Goal: Information Seeking & Learning: Learn about a topic

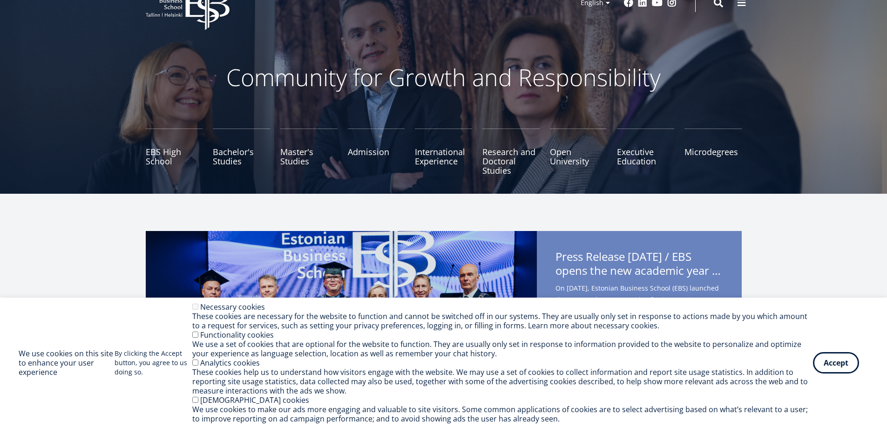
scroll to position [47, 0]
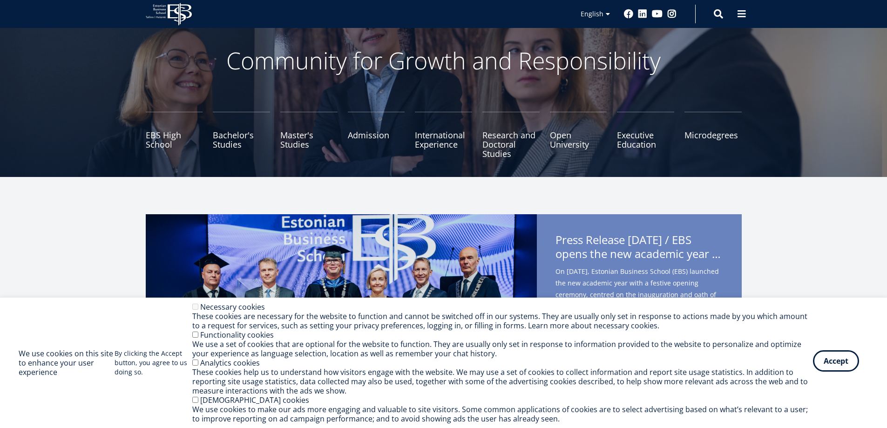
click at [833, 367] on button "Accept" at bounding box center [836, 360] width 46 height 21
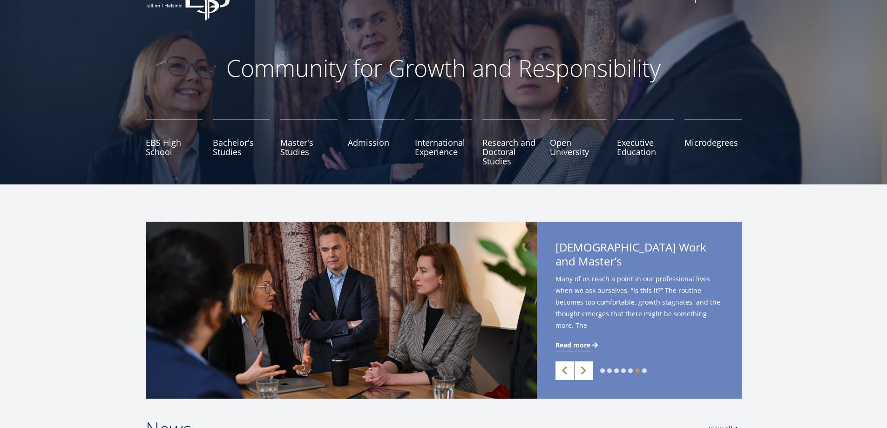
scroll to position [0, 0]
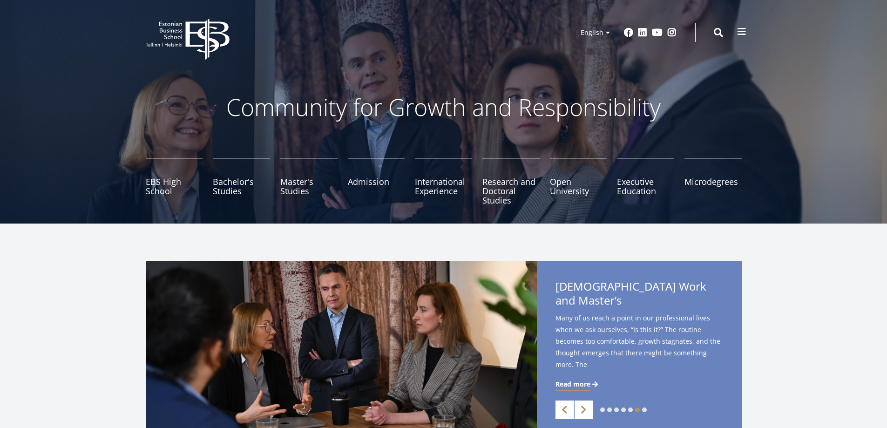
click at [748, 34] on button at bounding box center [742, 31] width 19 height 19
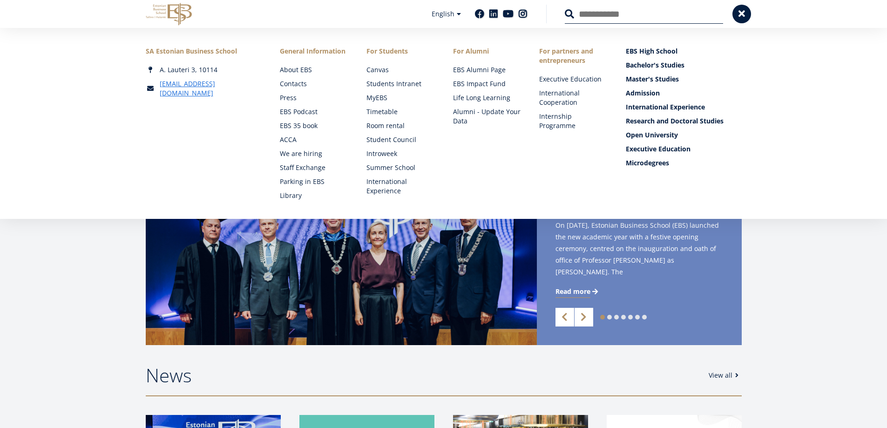
scroll to position [93, 0]
click at [589, 318] on link "Next" at bounding box center [584, 316] width 19 height 19
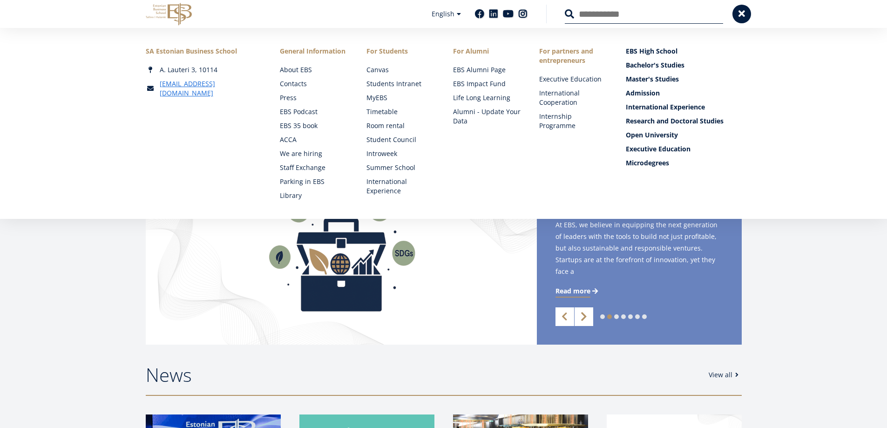
click at [589, 317] on link "Next" at bounding box center [584, 316] width 19 height 19
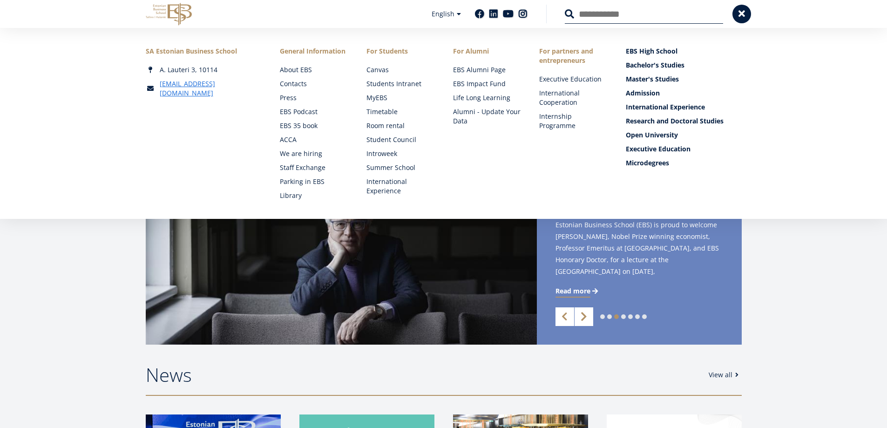
click at [589, 317] on link "Next" at bounding box center [584, 316] width 19 height 19
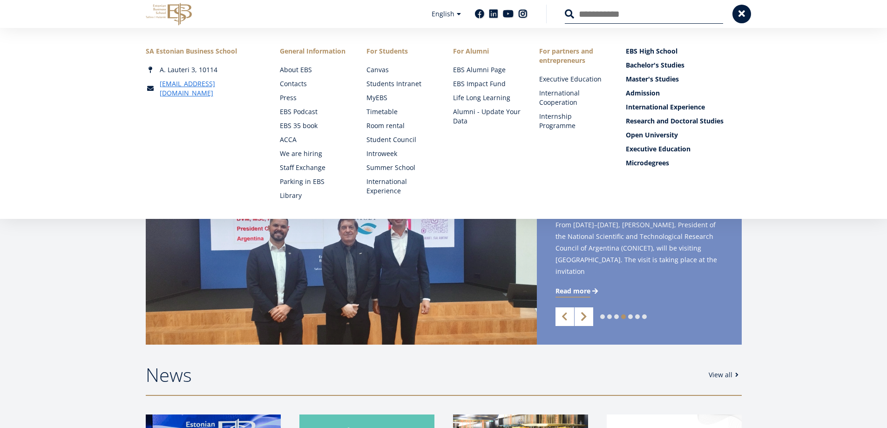
click at [589, 317] on link "Next" at bounding box center [584, 316] width 19 height 19
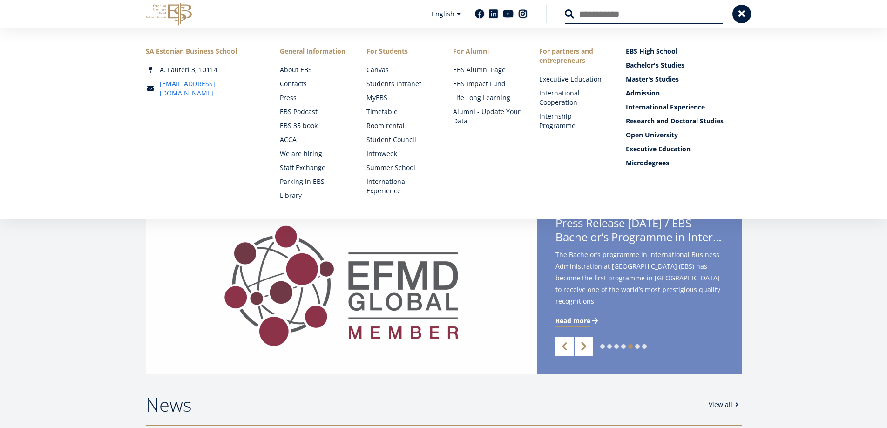
scroll to position [47, 0]
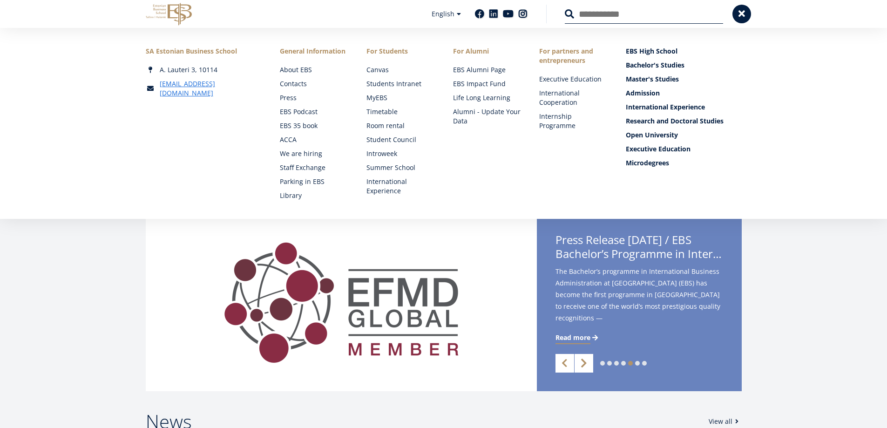
click at [580, 366] on link "Next" at bounding box center [584, 363] width 19 height 19
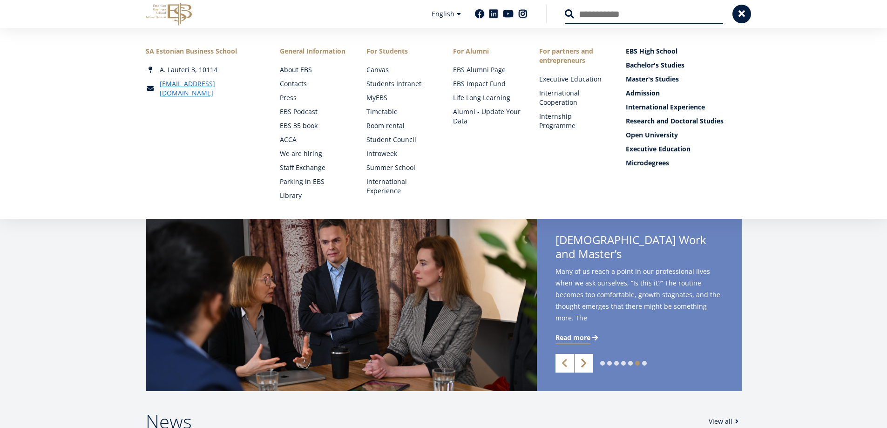
click at [584, 365] on link "Next" at bounding box center [584, 363] width 19 height 19
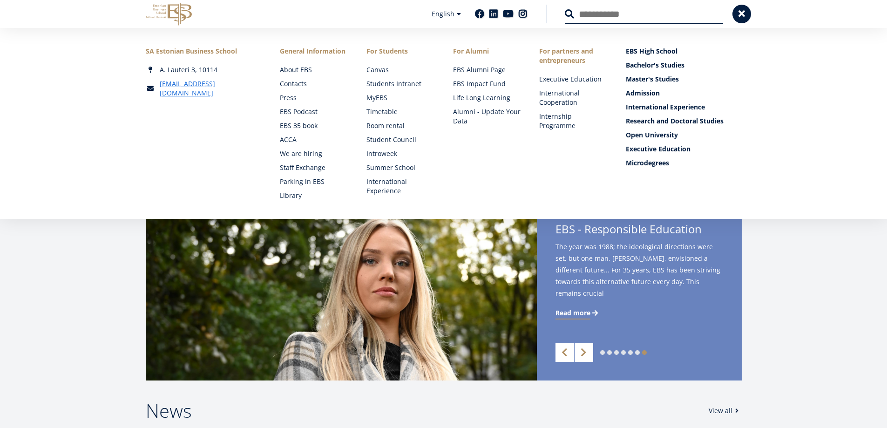
scroll to position [93, 0]
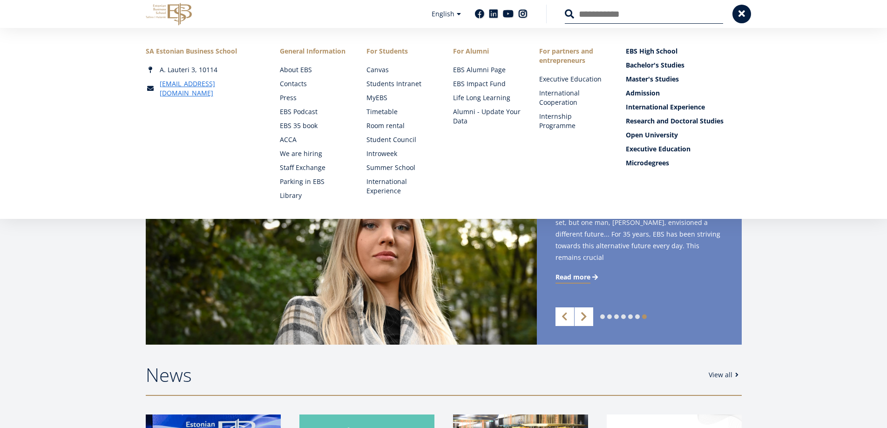
click at [589, 314] on link "Next" at bounding box center [584, 316] width 19 height 19
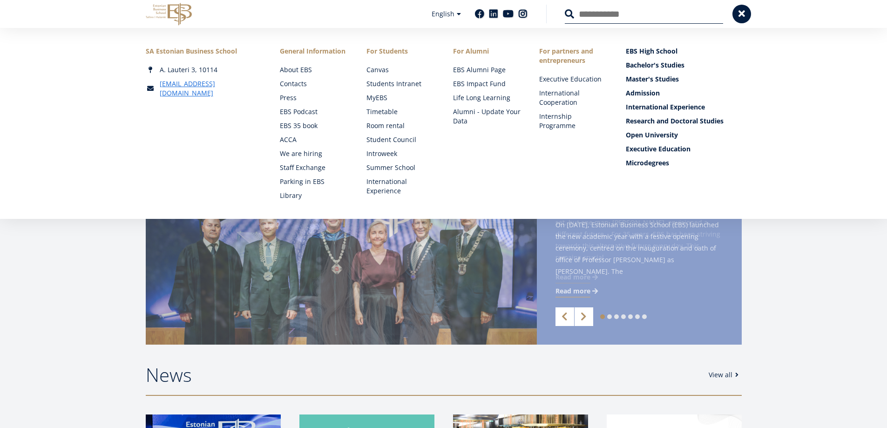
scroll to position [512, 0]
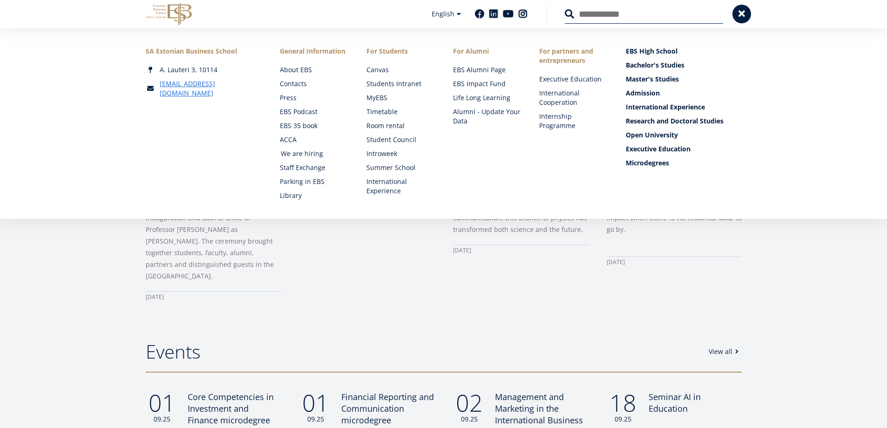
click at [301, 156] on link "We are hiring" at bounding box center [315, 153] width 68 height 9
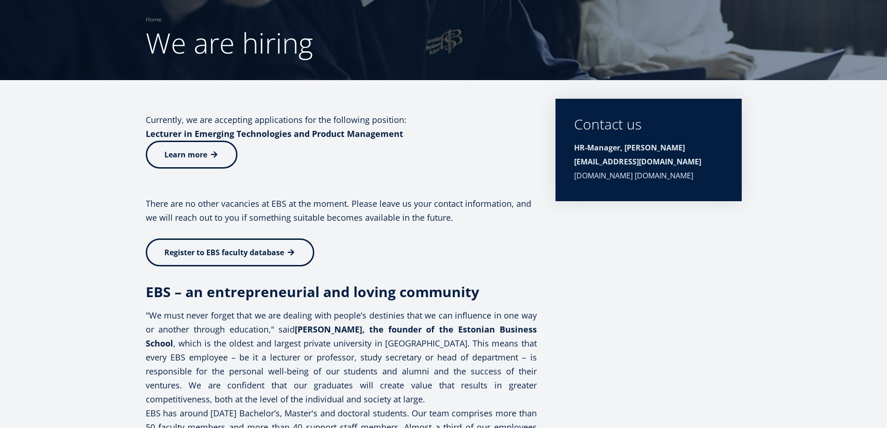
scroll to position [33, 0]
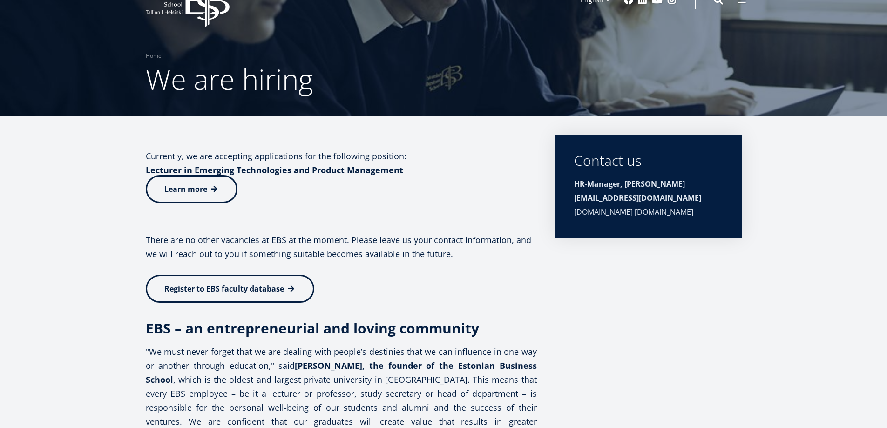
click at [167, 190] on span "Learn more" at bounding box center [185, 189] width 43 height 10
